Goal: Information Seeking & Learning: Learn about a topic

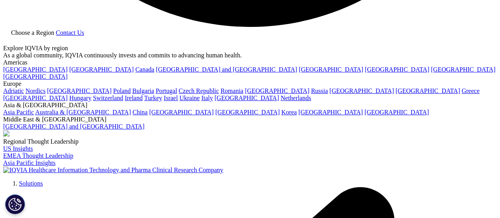
scroll to position [1464, 0]
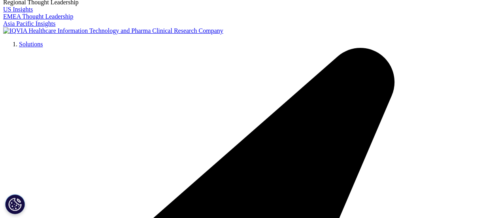
scroll to position [1622, 0]
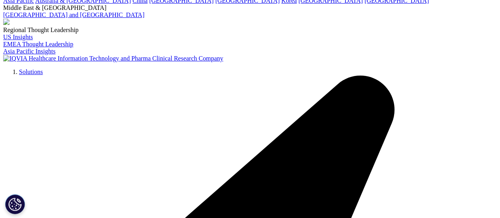
scroll to position [1582, 0]
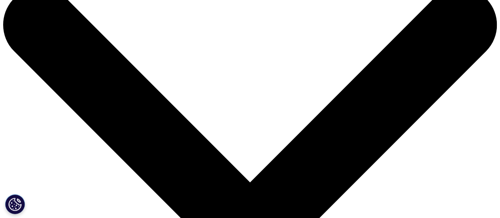
scroll to position [0, 0]
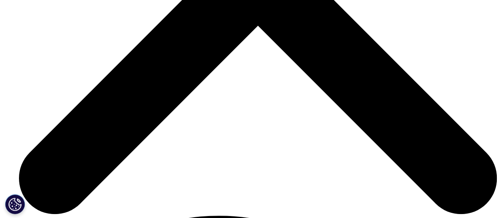
scroll to position [1068, 0]
